Goal: Transaction & Acquisition: Purchase product/service

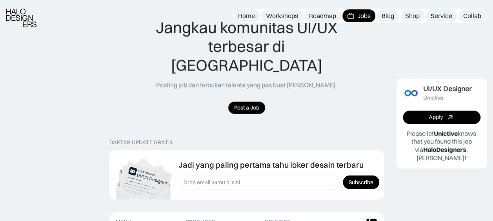
scroll to position [800, 0]
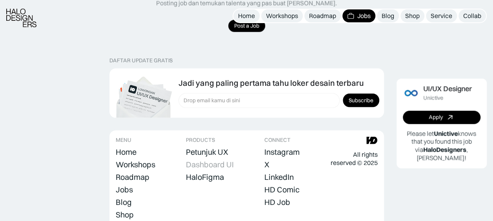
click at [224, 160] on div "Dashboard UI" at bounding box center [210, 164] width 48 height 9
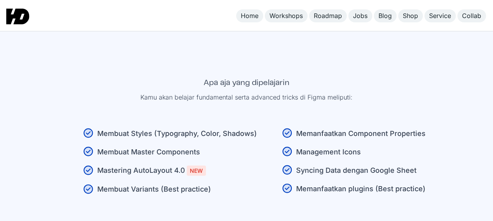
scroll to position [629, 0]
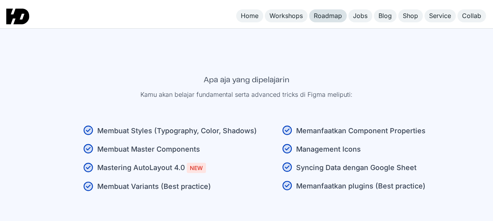
click at [335, 15] on div "Roadmap" at bounding box center [328, 16] width 28 height 8
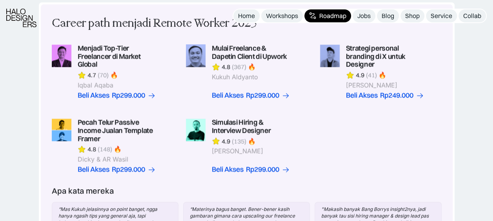
scroll to position [221, 0]
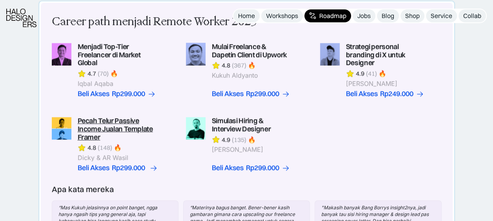
click at [150, 170] on link "Beli Akses Rp299.000" at bounding box center [117, 168] width 78 height 8
